Goal: Task Accomplishment & Management: Use online tool/utility

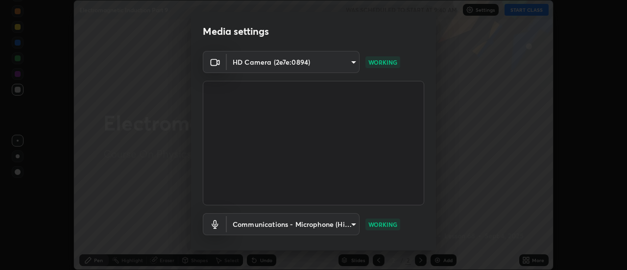
scroll to position [51, 0]
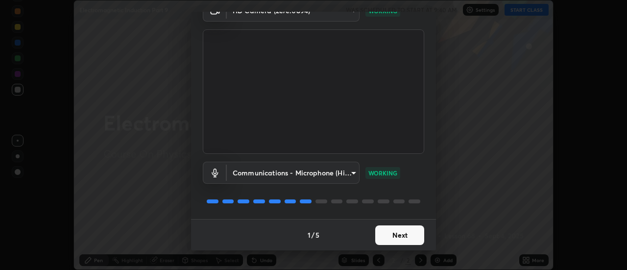
click at [389, 235] on button "Next" at bounding box center [399, 235] width 49 height 20
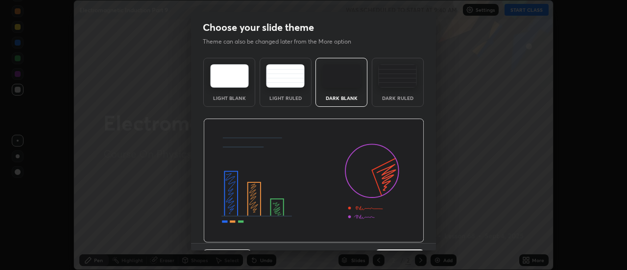
scroll to position [24, 0]
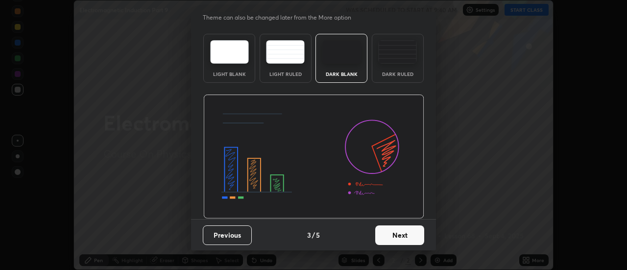
click at [394, 229] on button "Next" at bounding box center [399, 235] width 49 height 20
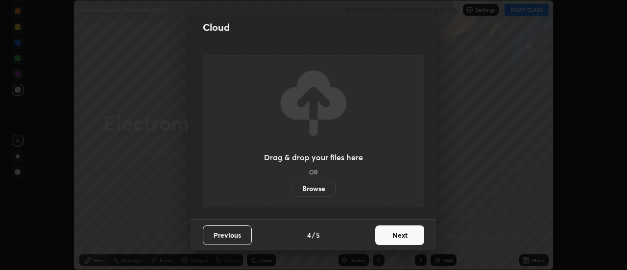
scroll to position [0, 0]
click at [394, 232] on button "Next" at bounding box center [399, 235] width 49 height 20
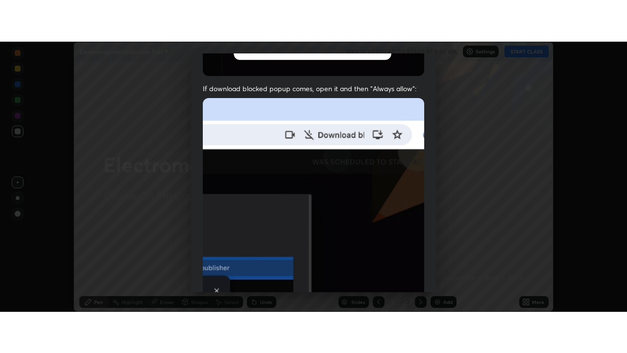
scroll to position [251, 0]
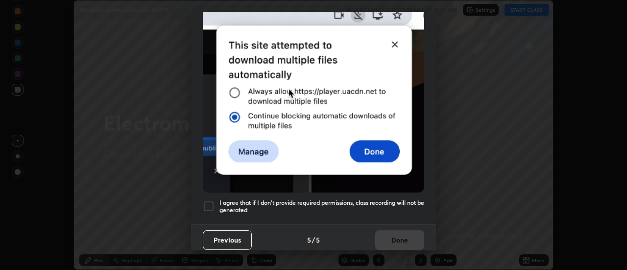
click at [385, 199] on h5 "I agree that if I don't provide required permissions, class recording will not …" at bounding box center [321, 206] width 205 height 15
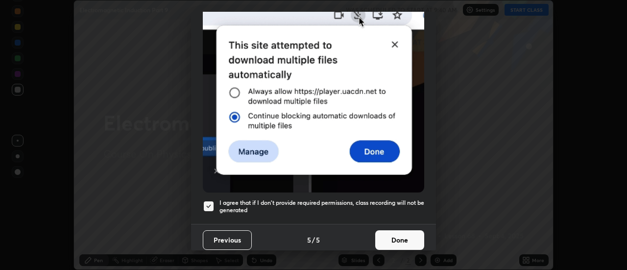
click at [403, 235] on button "Done" at bounding box center [399, 240] width 49 height 20
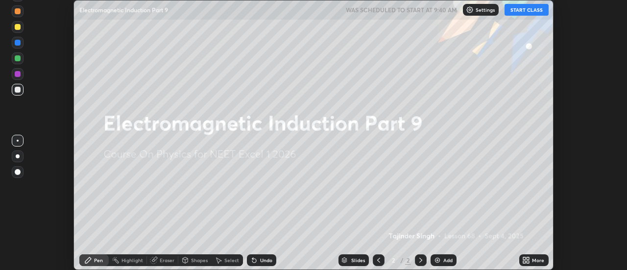
click at [518, 9] on button "START CLASS" at bounding box center [526, 10] width 44 height 12
click at [537, 260] on div "More" at bounding box center [538, 260] width 12 height 5
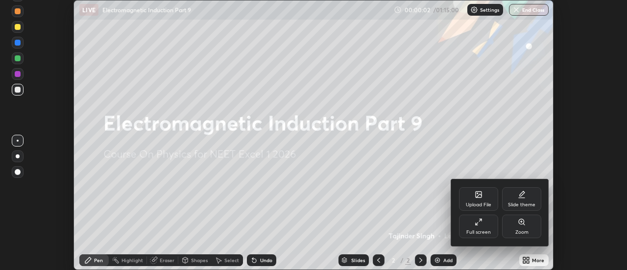
click at [469, 230] on div "Full screen" at bounding box center [478, 232] width 24 height 5
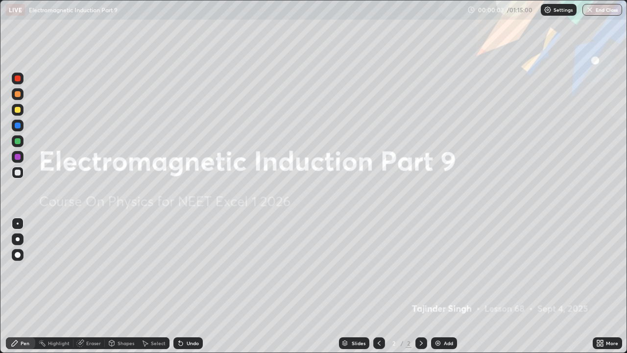
scroll to position [353, 627]
click at [439, 269] on div "Add" at bounding box center [444, 343] width 26 height 12
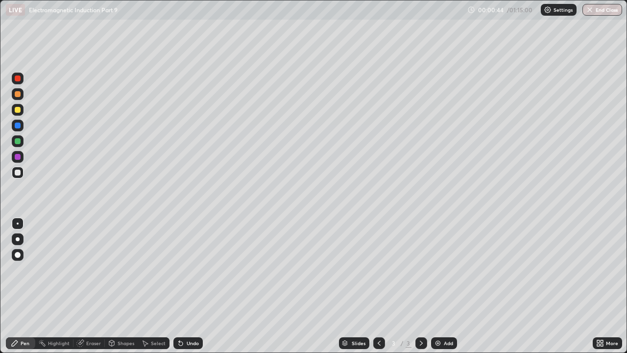
click at [190, 269] on div "Undo" at bounding box center [193, 342] width 12 height 5
click at [16, 108] on div at bounding box center [18, 110] width 6 height 6
click at [185, 269] on div "Undo" at bounding box center [187, 343] width 29 height 12
click at [187, 269] on div "Undo" at bounding box center [193, 342] width 12 height 5
click at [191, 269] on div "Undo" at bounding box center [193, 342] width 12 height 5
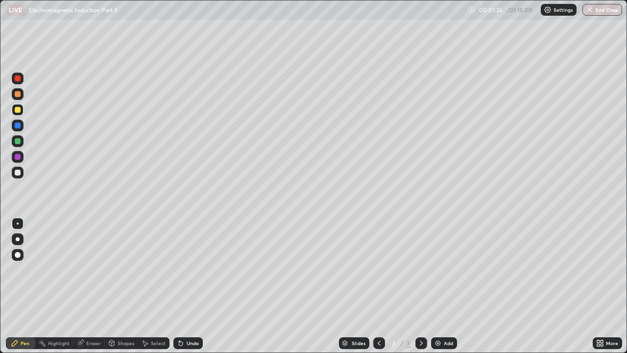
click at [187, 269] on div "Undo" at bounding box center [193, 342] width 12 height 5
click at [90, 269] on div "Eraser" at bounding box center [88, 343] width 31 height 12
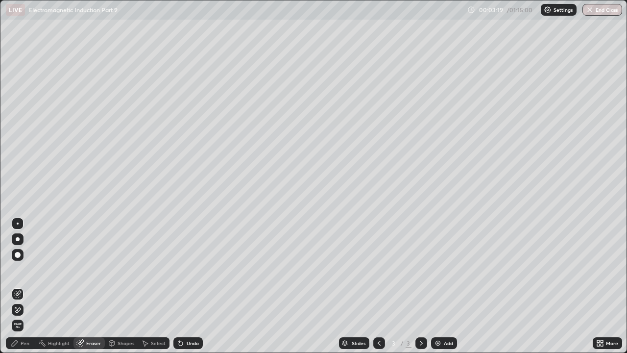
click at [24, 269] on div "Pen" at bounding box center [25, 342] width 9 height 5
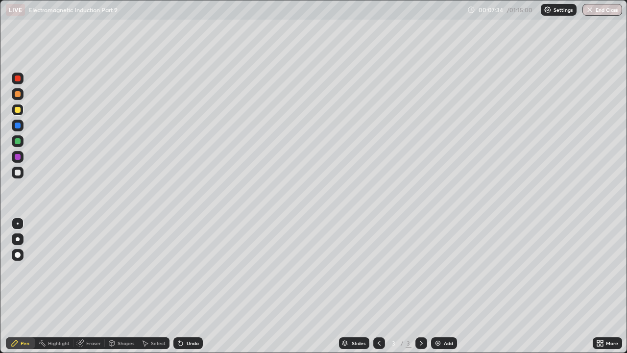
click at [191, 269] on div "Undo" at bounding box center [193, 342] width 12 height 5
click at [444, 269] on div "Add" at bounding box center [448, 342] width 9 height 5
click at [19, 173] on div at bounding box center [18, 172] width 6 height 6
click at [190, 269] on div "Undo" at bounding box center [187, 343] width 29 height 12
click at [192, 269] on div "Undo" at bounding box center [187, 343] width 29 height 12
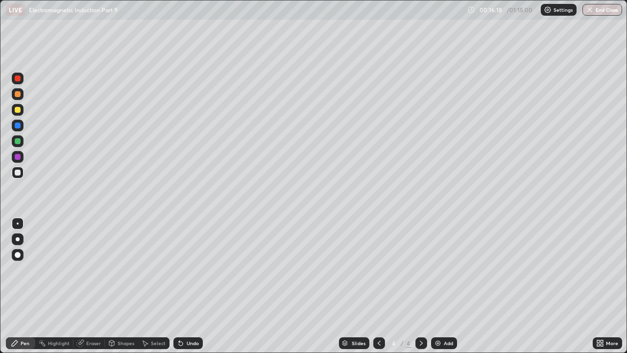
click at [17, 110] on div at bounding box center [18, 110] width 6 height 6
click at [19, 172] on div at bounding box center [18, 172] width 6 height 6
click at [446, 269] on div "Add" at bounding box center [448, 342] width 9 height 5
click at [22, 112] on div at bounding box center [18, 110] width 12 height 12
click at [179, 269] on div "Undo" at bounding box center [187, 343] width 29 height 12
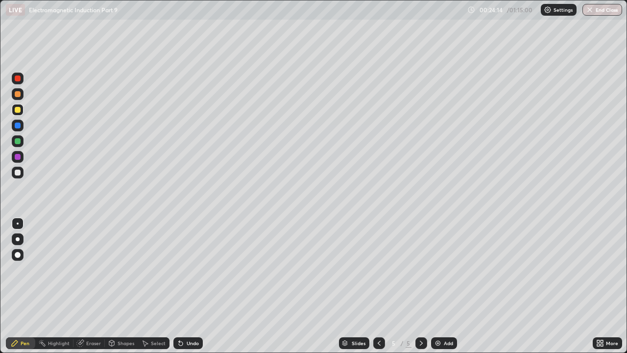
click at [17, 96] on div at bounding box center [18, 94] width 6 height 6
click at [16, 143] on div at bounding box center [18, 141] width 6 height 6
click at [197, 269] on div "Undo" at bounding box center [193, 342] width 12 height 5
click at [183, 269] on div "Undo" at bounding box center [187, 343] width 29 height 12
click at [190, 269] on div "Undo" at bounding box center [193, 342] width 12 height 5
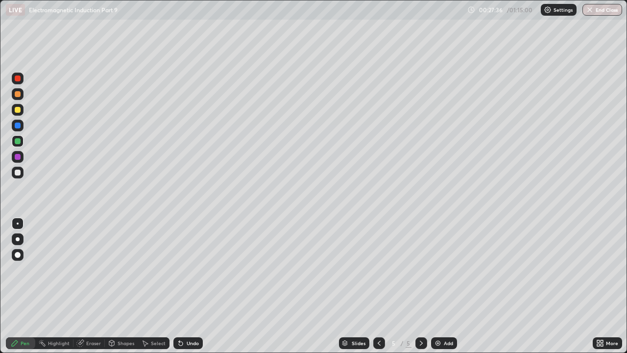
click at [190, 269] on div "Undo" at bounding box center [187, 343] width 29 height 12
click at [193, 269] on div "Undo" at bounding box center [187, 343] width 29 height 12
click at [188, 269] on div "Undo" at bounding box center [193, 342] width 12 height 5
click at [183, 269] on icon at bounding box center [181, 343] width 8 height 8
click at [187, 269] on div "Undo" at bounding box center [193, 342] width 12 height 5
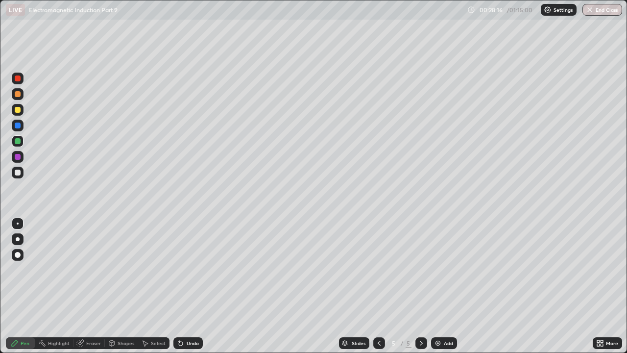
click at [23, 112] on div at bounding box center [18, 110] width 12 height 12
click at [18, 173] on div at bounding box center [18, 172] width 6 height 6
click at [378, 269] on icon at bounding box center [379, 343] width 8 height 8
click at [423, 269] on icon at bounding box center [421, 343] width 8 height 8
click at [565, 269] on div "Slides 5 / 5 Add" at bounding box center [398, 343] width 390 height 20
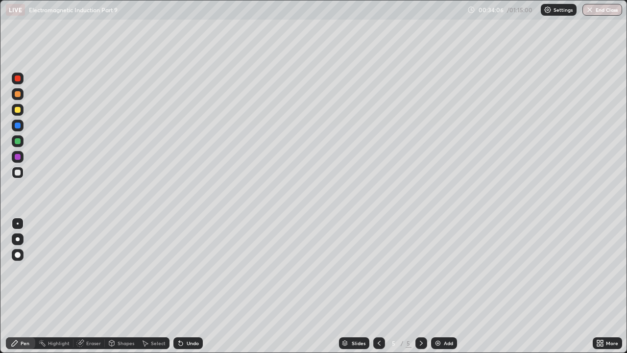
click at [444, 269] on div "Add" at bounding box center [444, 343] width 26 height 12
click at [19, 110] on div at bounding box center [18, 110] width 6 height 6
click at [18, 125] on div at bounding box center [18, 125] width 6 height 6
click at [16, 172] on div at bounding box center [18, 172] width 6 height 6
click at [18, 155] on div at bounding box center [18, 157] width 6 height 6
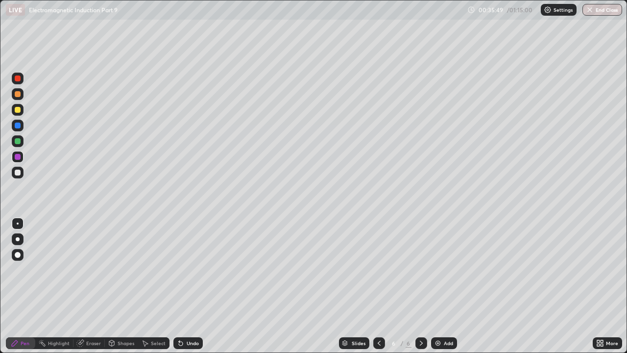
click at [19, 173] on div at bounding box center [18, 172] width 6 height 6
click at [189, 269] on div "Undo" at bounding box center [193, 342] width 12 height 5
click at [188, 269] on div "Undo" at bounding box center [187, 343] width 29 height 12
click at [289, 269] on div "Slides 6 / 6 Add" at bounding box center [398, 343] width 390 height 20
click at [17, 111] on div at bounding box center [18, 110] width 6 height 6
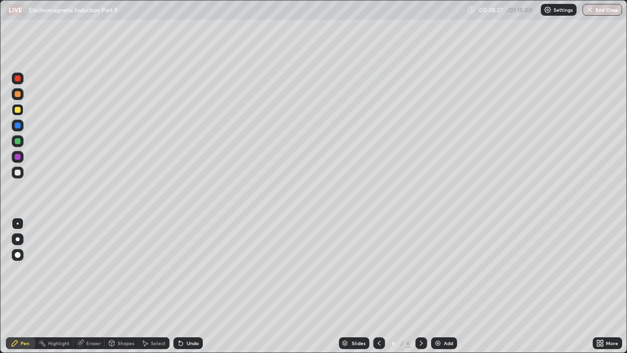
click at [188, 269] on div "Undo" at bounding box center [187, 343] width 29 height 12
click at [442, 269] on div "Add" at bounding box center [444, 343] width 26 height 12
click at [193, 269] on div "Undo" at bounding box center [193, 342] width 12 height 5
click at [190, 269] on div "Undo" at bounding box center [193, 342] width 12 height 5
click at [188, 269] on div "Undo" at bounding box center [187, 343] width 29 height 12
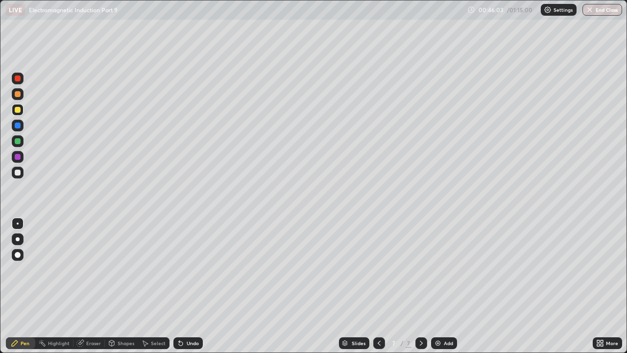
click at [187, 269] on div "Undo" at bounding box center [193, 342] width 12 height 5
click at [185, 269] on div "Undo" at bounding box center [187, 343] width 29 height 12
click at [20, 172] on div at bounding box center [18, 172] width 6 height 6
click at [191, 269] on div "Undo" at bounding box center [193, 342] width 12 height 5
click at [193, 269] on div "Undo" at bounding box center [193, 342] width 12 height 5
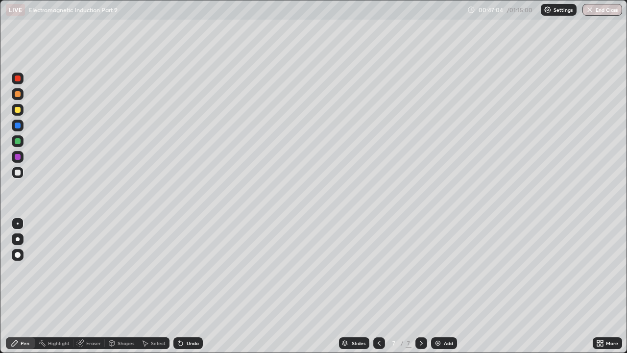
click at [196, 269] on div "Undo" at bounding box center [187, 343] width 29 height 12
click at [192, 269] on div "Undo" at bounding box center [187, 343] width 29 height 12
click at [187, 269] on div "Undo" at bounding box center [193, 342] width 12 height 5
click at [185, 269] on div "Undo" at bounding box center [187, 343] width 29 height 12
click at [189, 269] on div "Undo" at bounding box center [193, 342] width 12 height 5
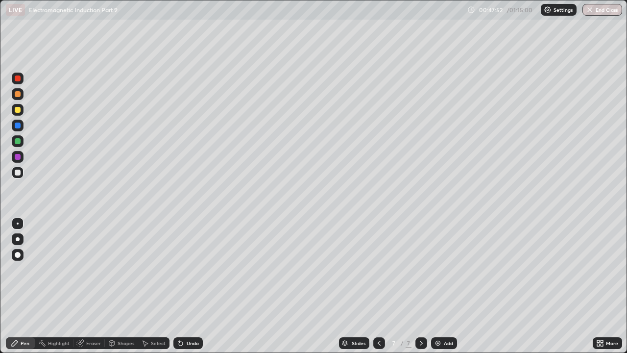
click at [182, 269] on div "Undo" at bounding box center [187, 343] width 29 height 12
click at [189, 269] on div "Undo" at bounding box center [187, 343] width 29 height 12
click at [190, 269] on div "Undo" at bounding box center [187, 343] width 29 height 12
click at [194, 269] on div "Undo" at bounding box center [187, 343] width 29 height 12
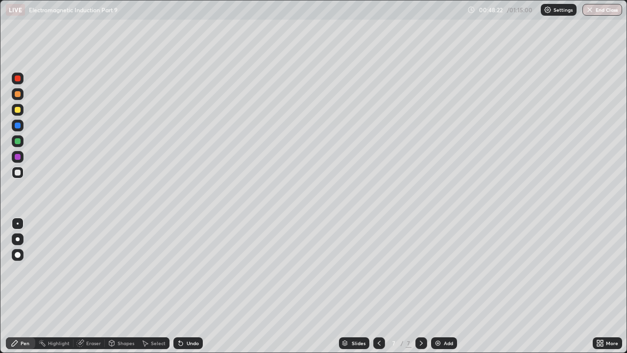
click at [90, 269] on div "Eraser" at bounding box center [93, 342] width 15 height 5
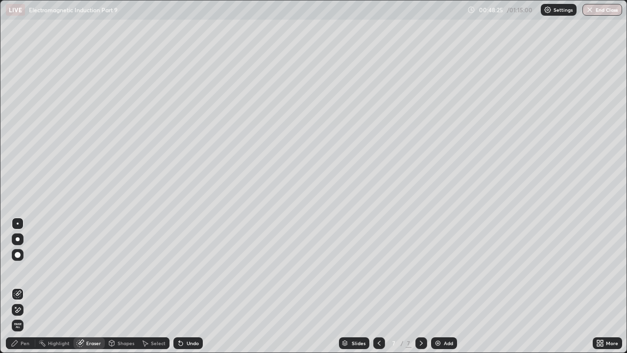
click at [24, 269] on div "Pen" at bounding box center [25, 342] width 9 height 5
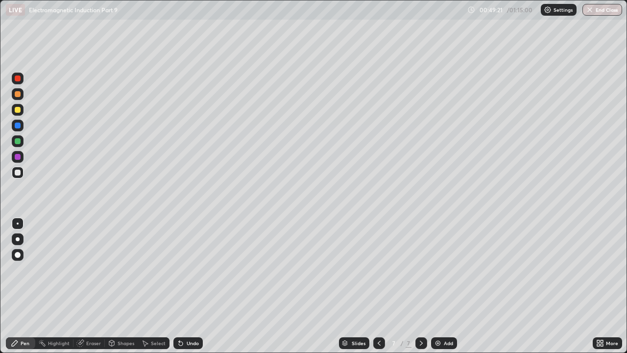
click at [19, 110] on div at bounding box center [18, 110] width 6 height 6
click at [441, 269] on div "Add" at bounding box center [444, 343] width 26 height 12
click at [192, 269] on div "Undo" at bounding box center [193, 342] width 12 height 5
click at [188, 269] on div "Undo" at bounding box center [193, 342] width 12 height 5
click at [185, 269] on div "Undo" at bounding box center [187, 343] width 29 height 12
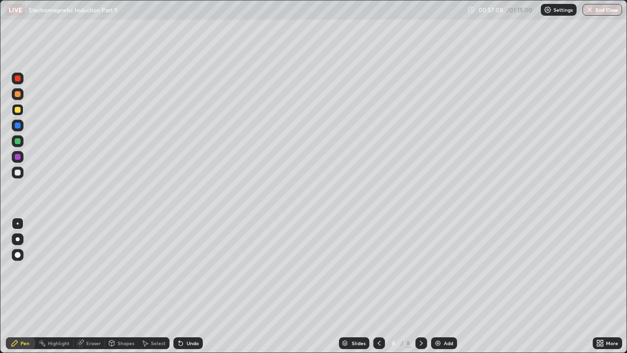
click at [188, 269] on div "Undo" at bounding box center [187, 343] width 29 height 12
click at [15, 174] on div at bounding box center [18, 172] width 6 height 6
click at [187, 269] on div "Undo" at bounding box center [193, 342] width 12 height 5
click at [188, 269] on div "Undo" at bounding box center [193, 342] width 12 height 5
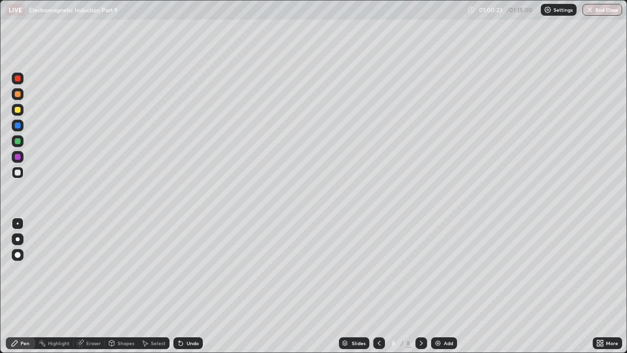
click at [189, 269] on div "Undo" at bounding box center [193, 342] width 12 height 5
click at [17, 111] on div at bounding box center [18, 110] width 6 height 6
click at [192, 269] on div "Undo" at bounding box center [193, 342] width 12 height 5
click at [18, 171] on div at bounding box center [18, 172] width 6 height 6
click at [194, 269] on div "Undo" at bounding box center [187, 343] width 29 height 12
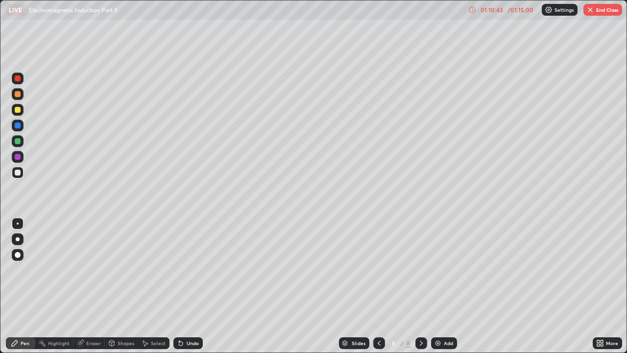
click at [595, 10] on button "End Class" at bounding box center [602, 10] width 39 height 12
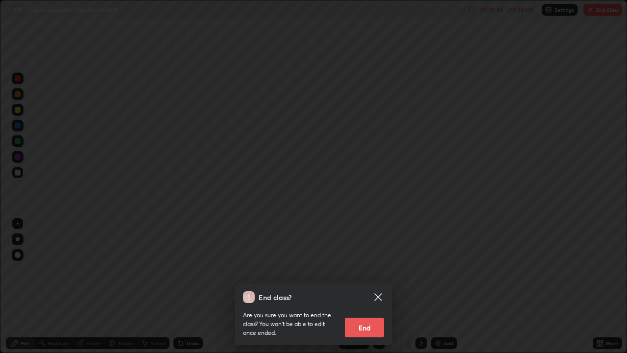
click at [370, 269] on button "End" at bounding box center [364, 327] width 39 height 20
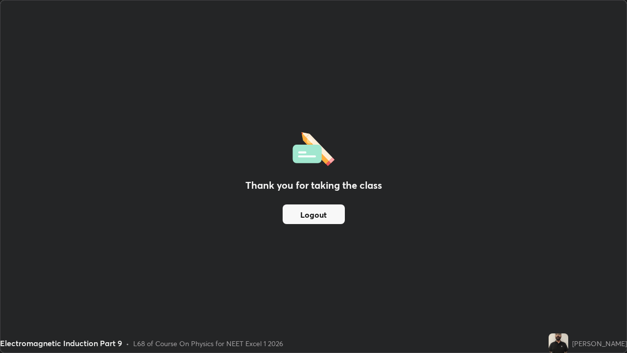
click at [424, 214] on div "Thank you for taking the class Logout" at bounding box center [313, 176] width 626 height 352
